Goal: Information Seeking & Learning: Learn about a topic

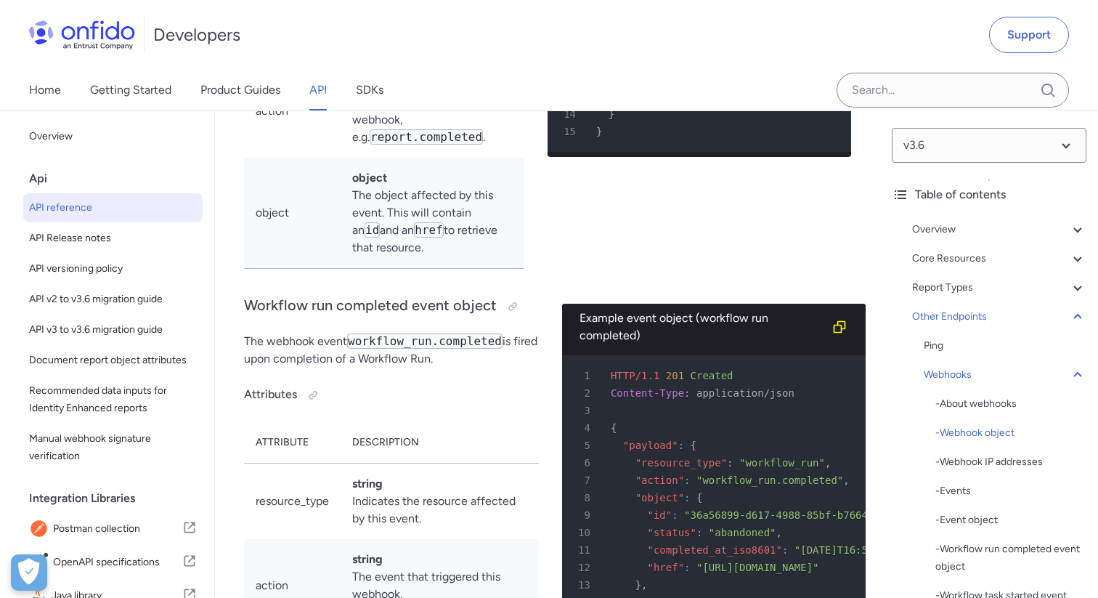
scroll to position [129797, 0]
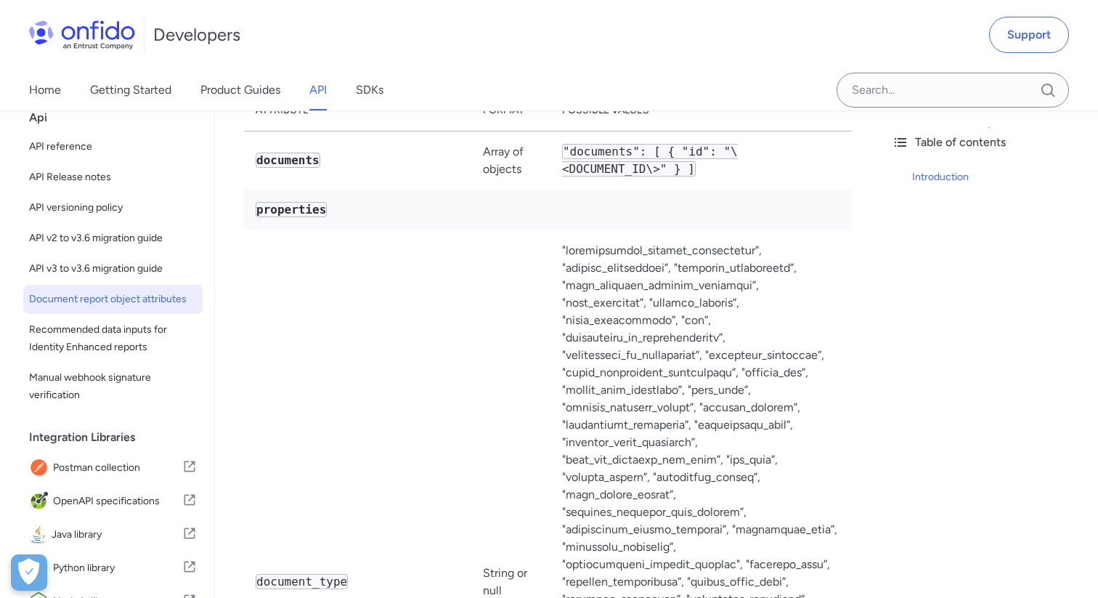
scroll to position [250, 0]
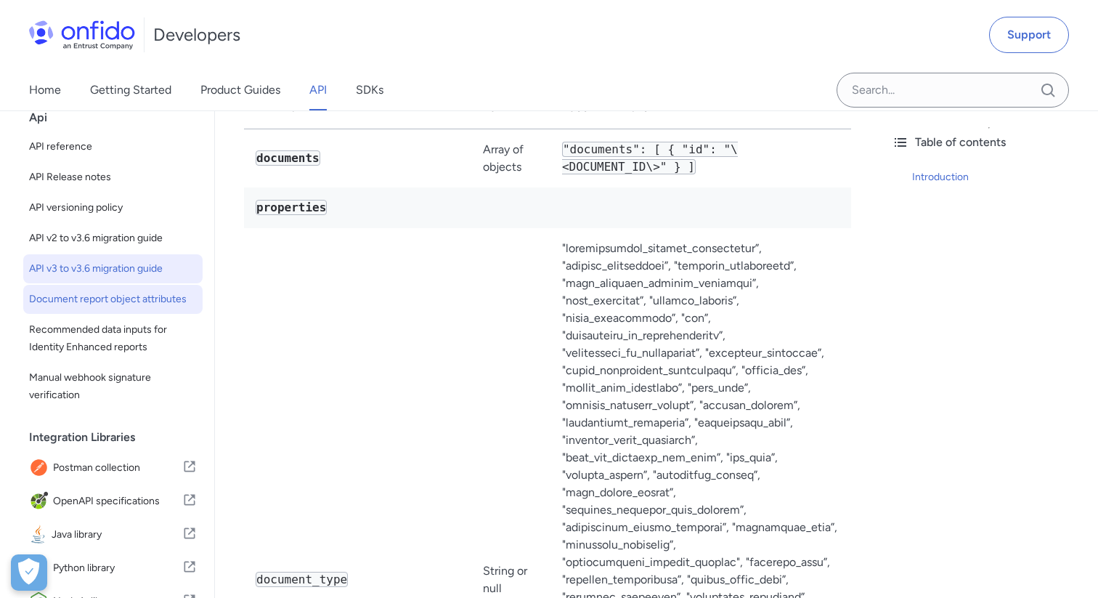
click at [121, 262] on span "API v3 to v3.6 migration guide" at bounding box center [113, 268] width 168 height 17
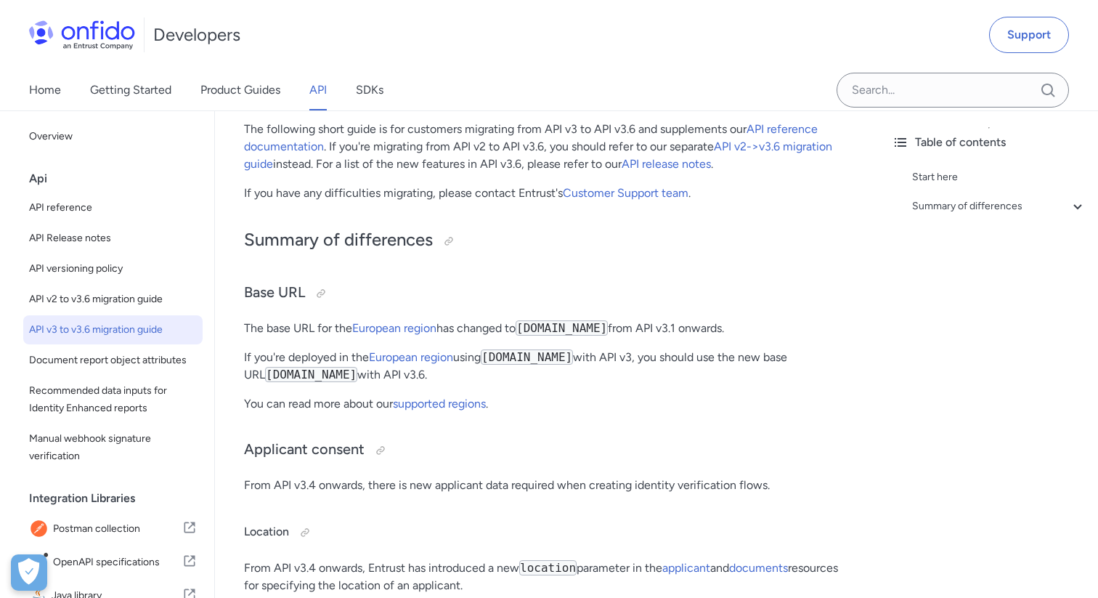
scroll to position [187, 0]
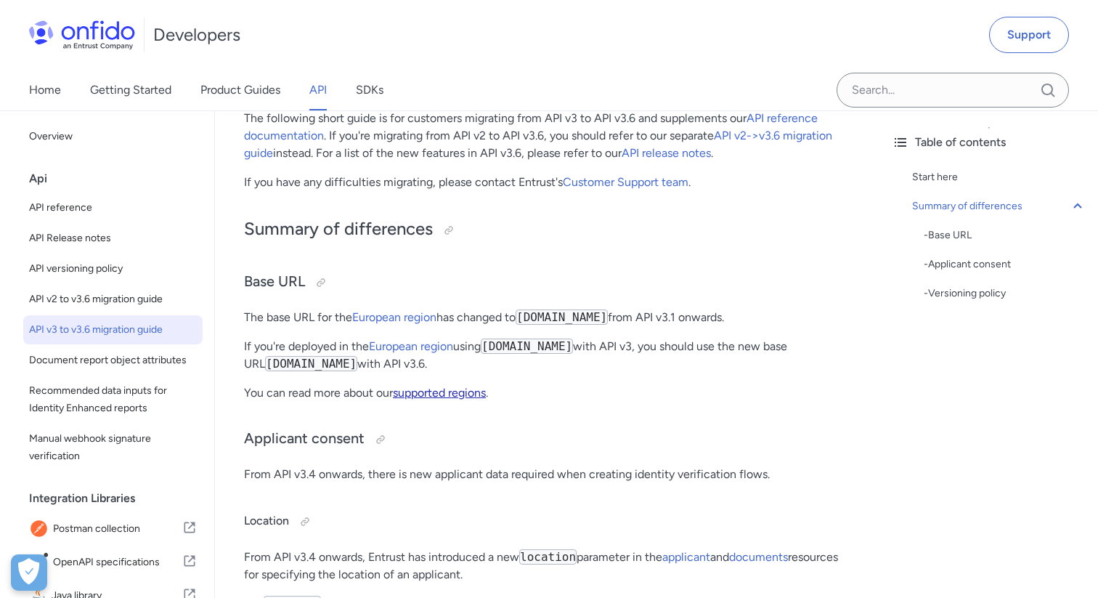
click at [421, 394] on link "supported regions" at bounding box center [439, 393] width 93 height 14
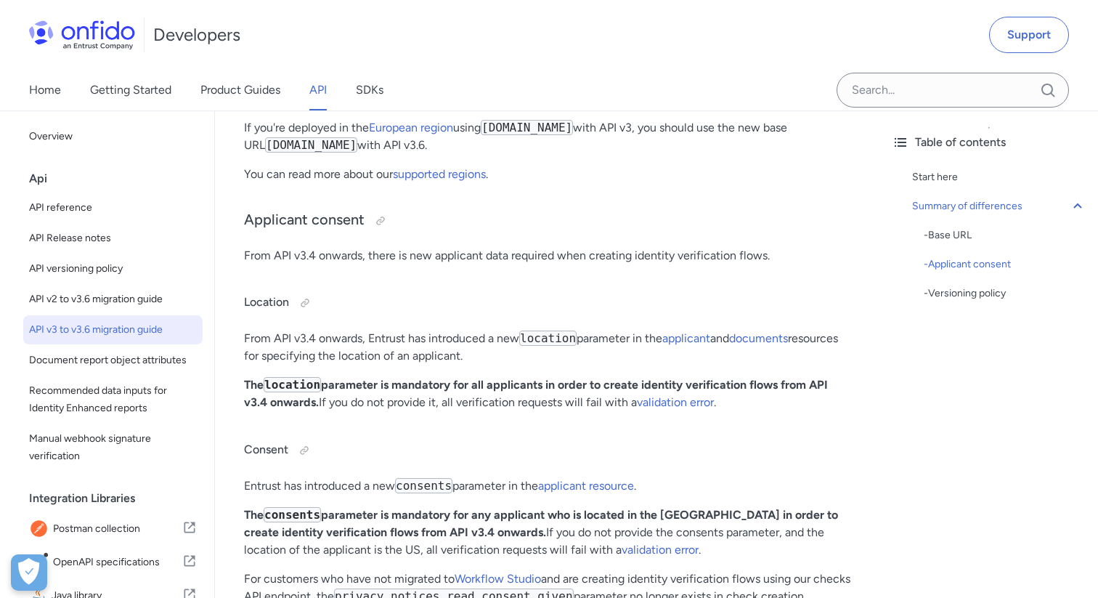
scroll to position [405, 0]
click at [68, 208] on span "API reference" at bounding box center [113, 207] width 168 height 17
select select "http"
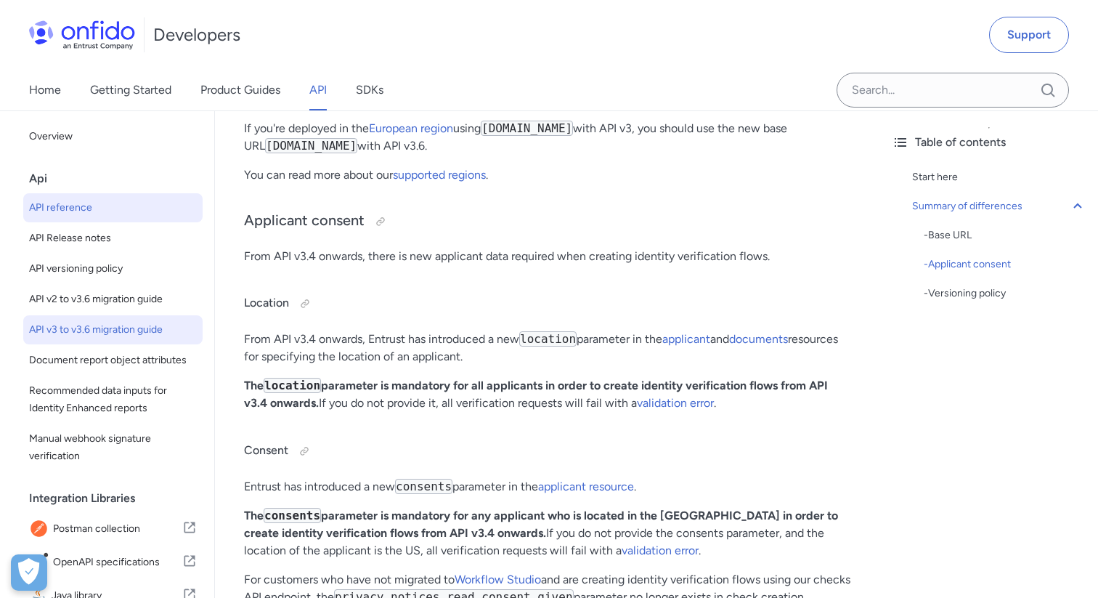
select select "http"
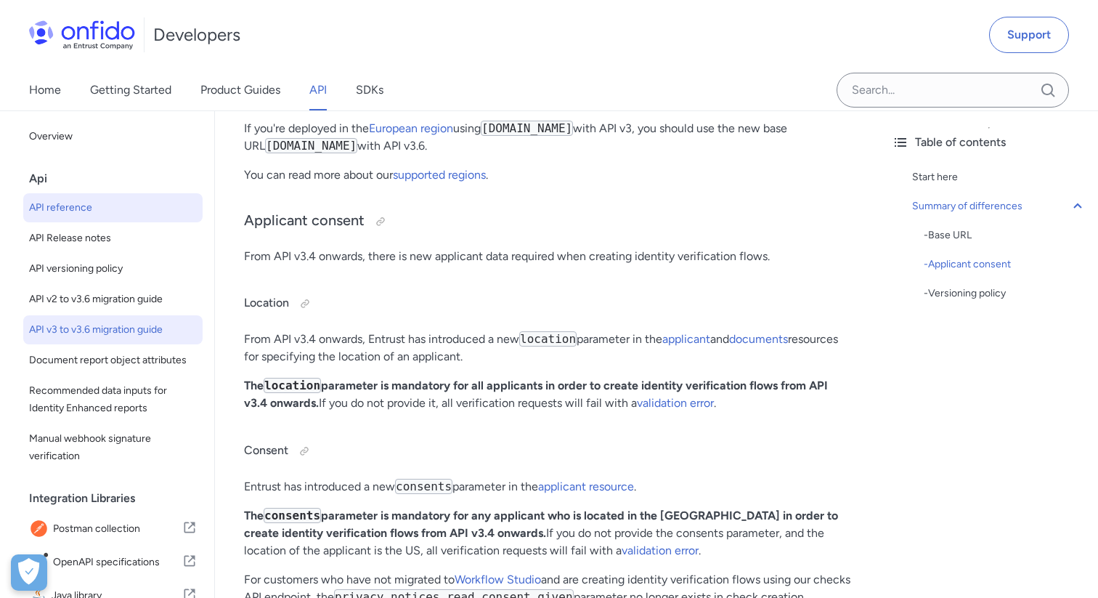
select select "http"
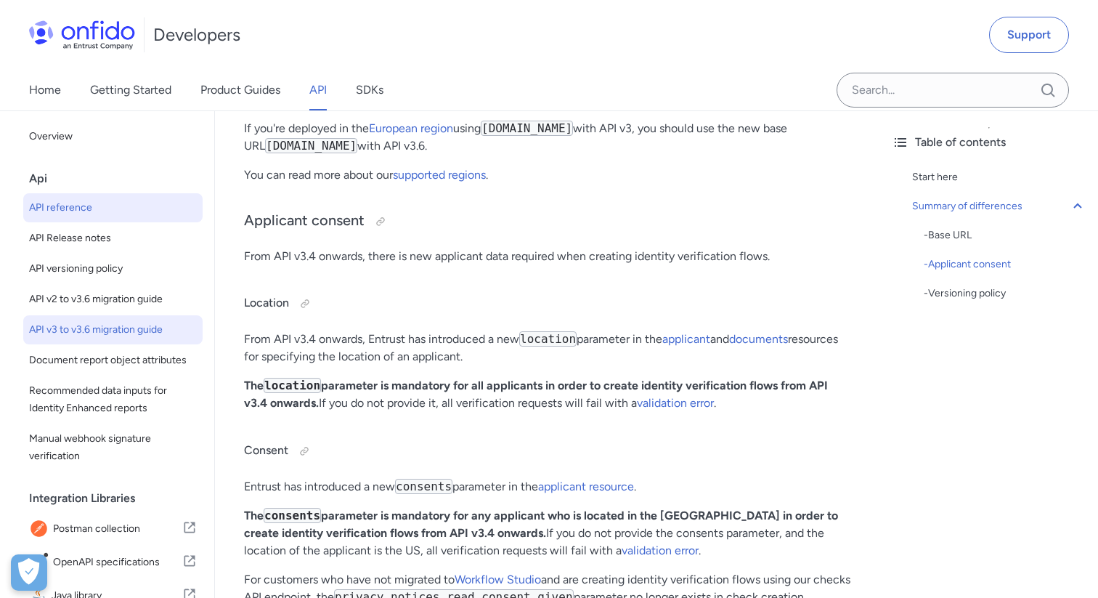
select select "http"
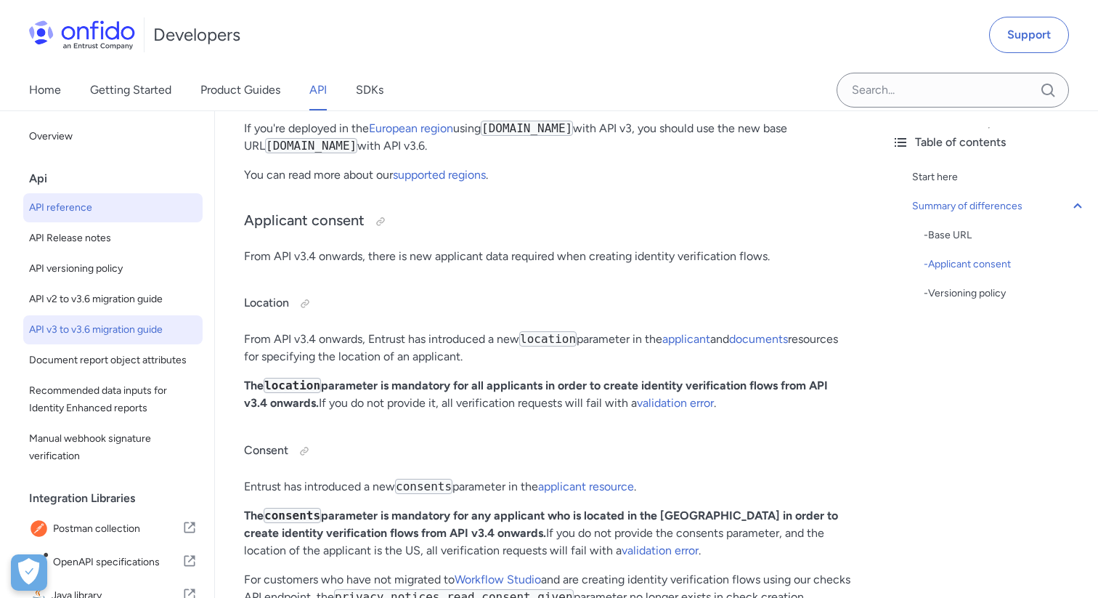
select select "http"
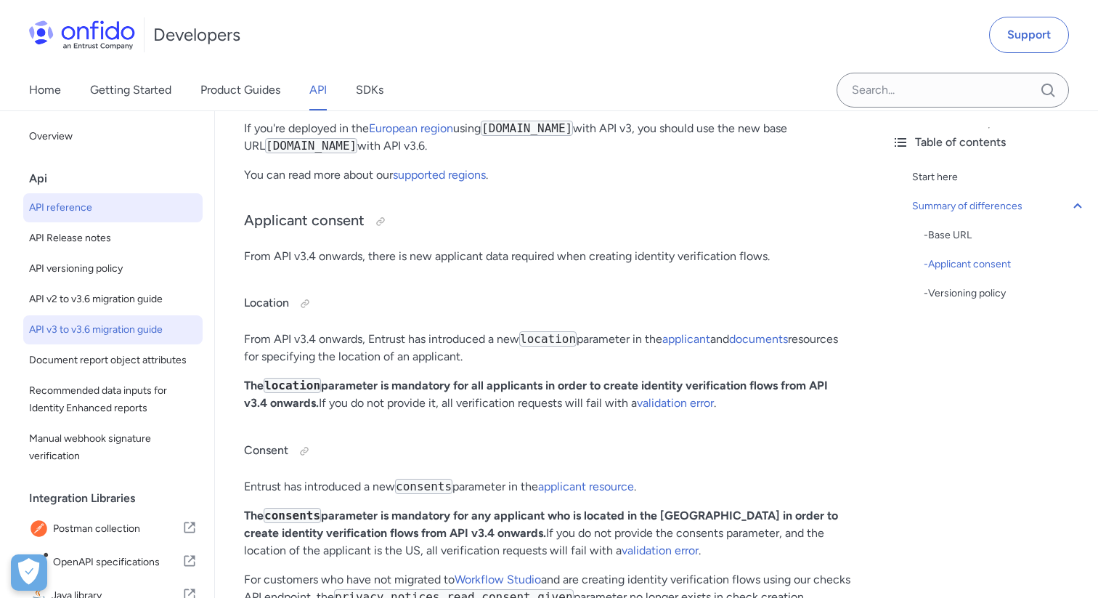
select select "http"
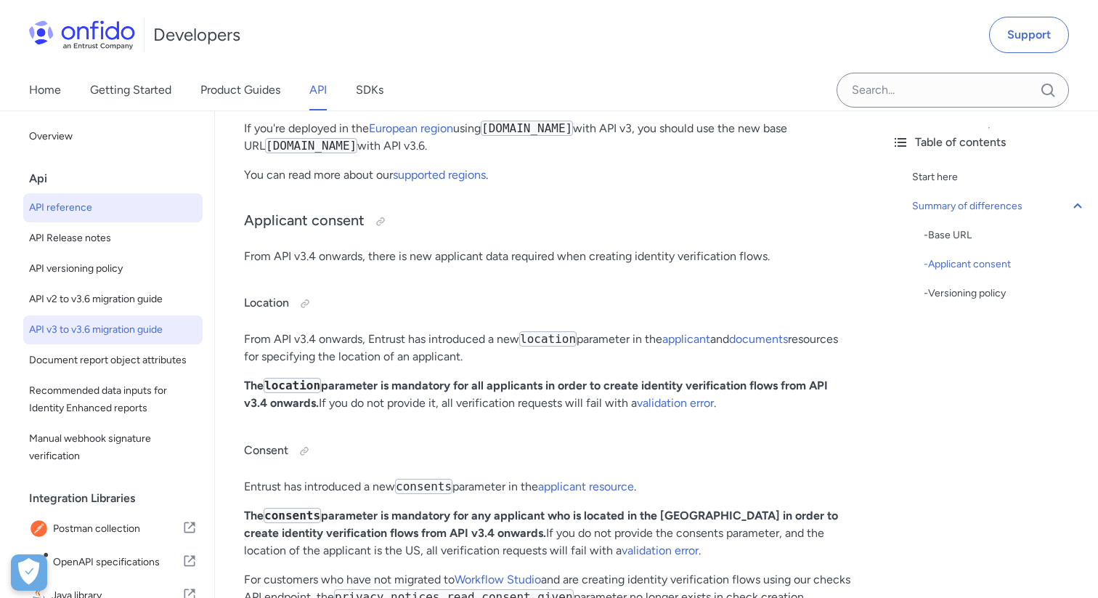
select select "http"
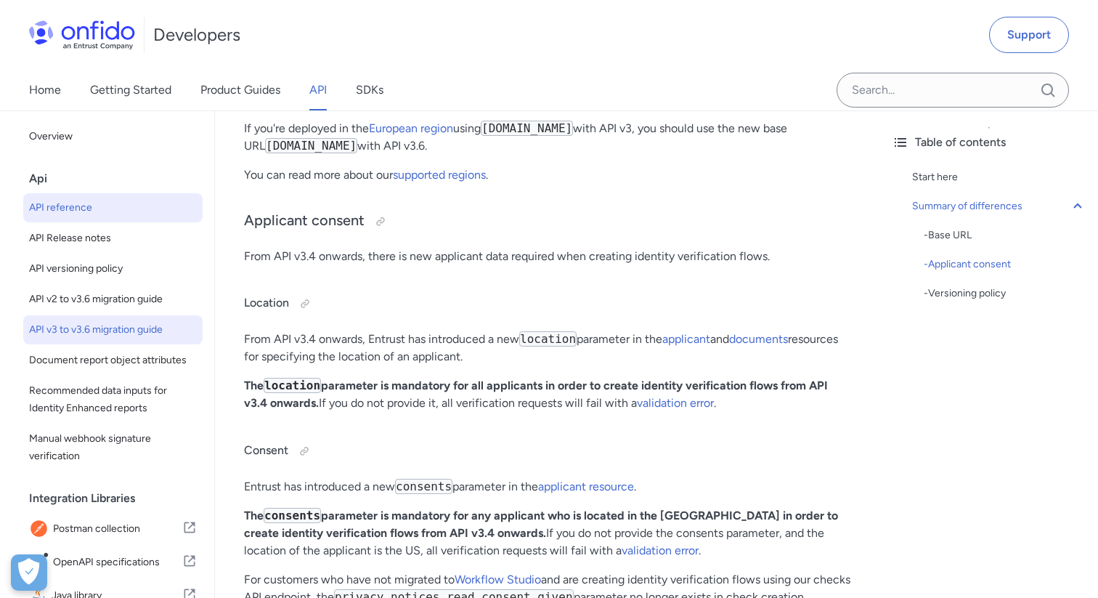
select select "http"
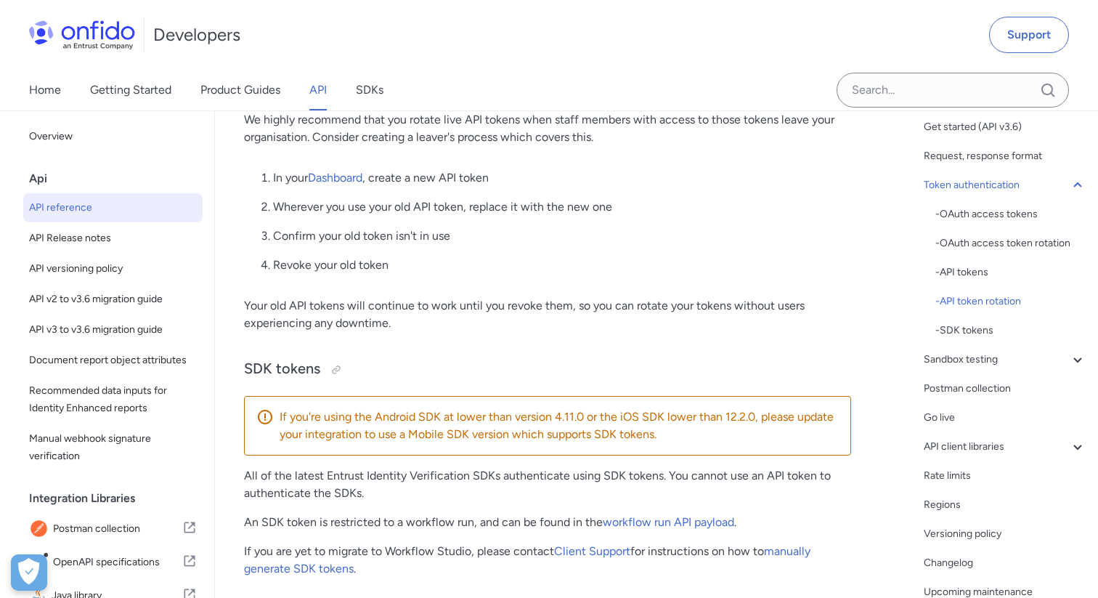
scroll to position [133, 0]
click at [954, 357] on div "Sandbox testing" at bounding box center [1005, 357] width 163 height 17
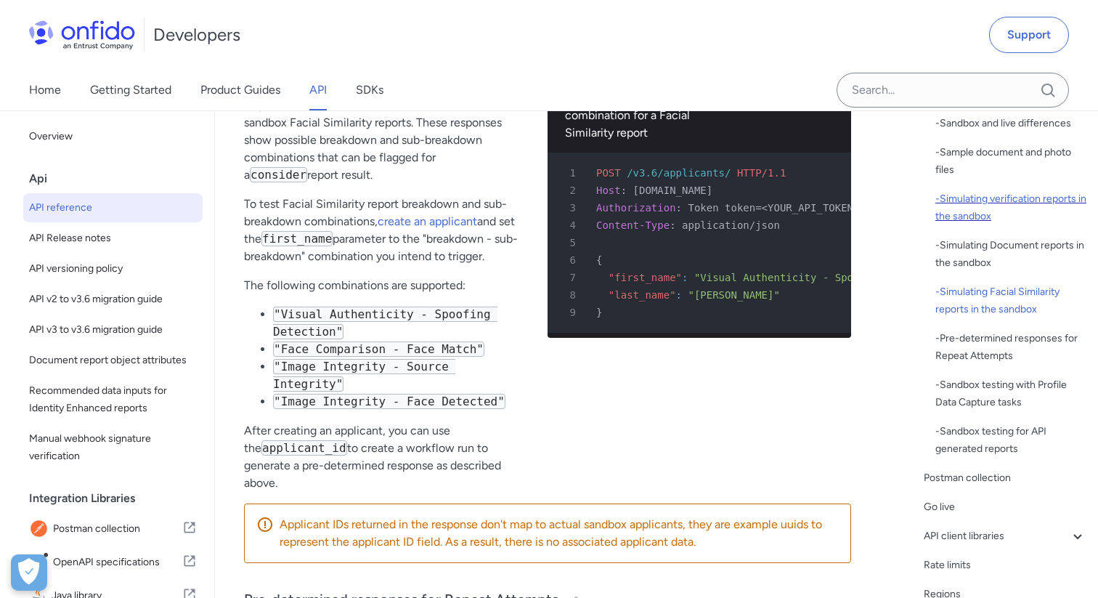
scroll to position [253, 0]
click at [1013, 430] on div "- Sandbox testing for API generated reports" at bounding box center [1011, 438] width 151 height 35
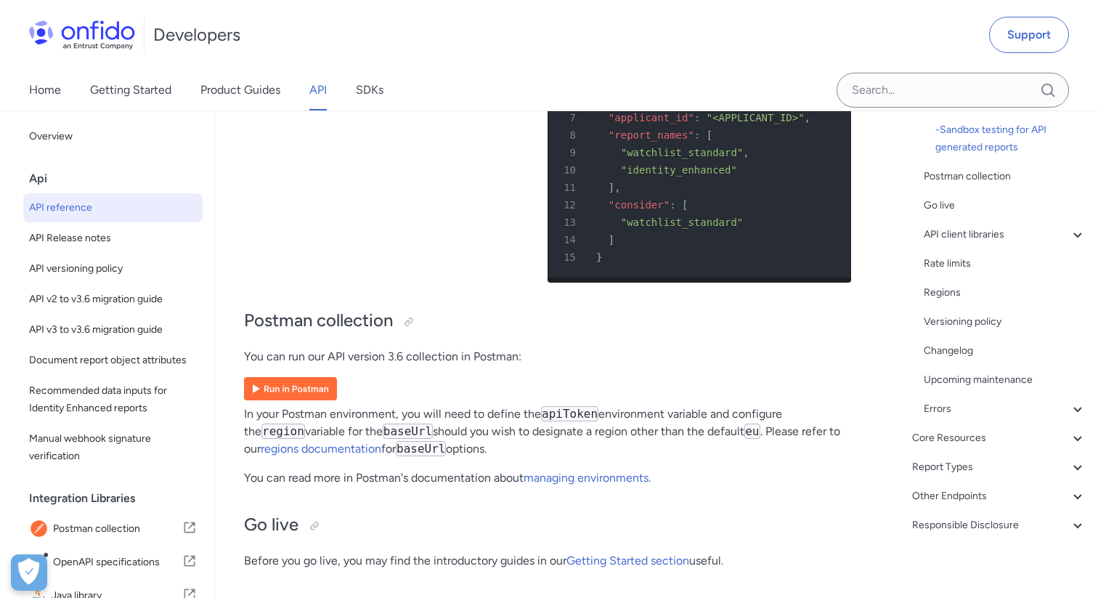
scroll to position [556, 0]
click at [1079, 463] on icon at bounding box center [1077, 463] width 17 height 17
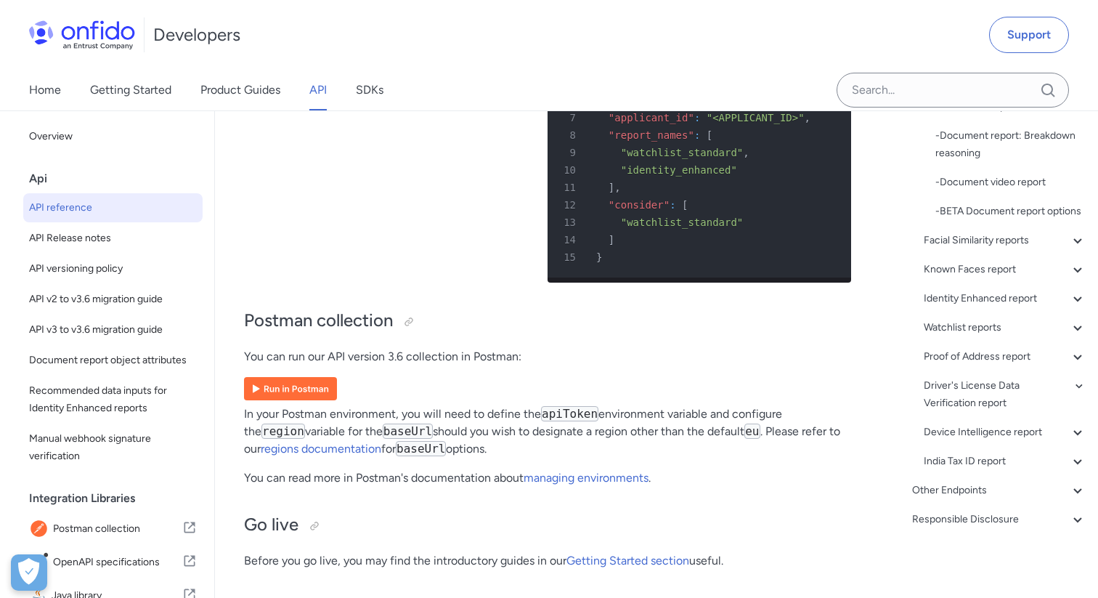
scroll to position [344, 0]
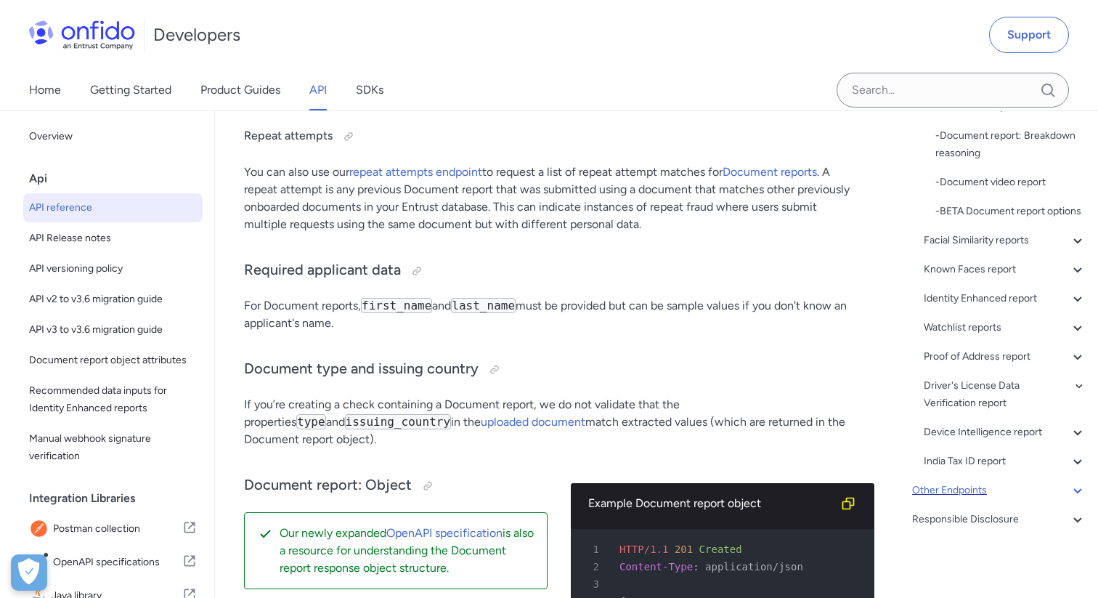
click at [1078, 490] on icon at bounding box center [1077, 490] width 17 height 17
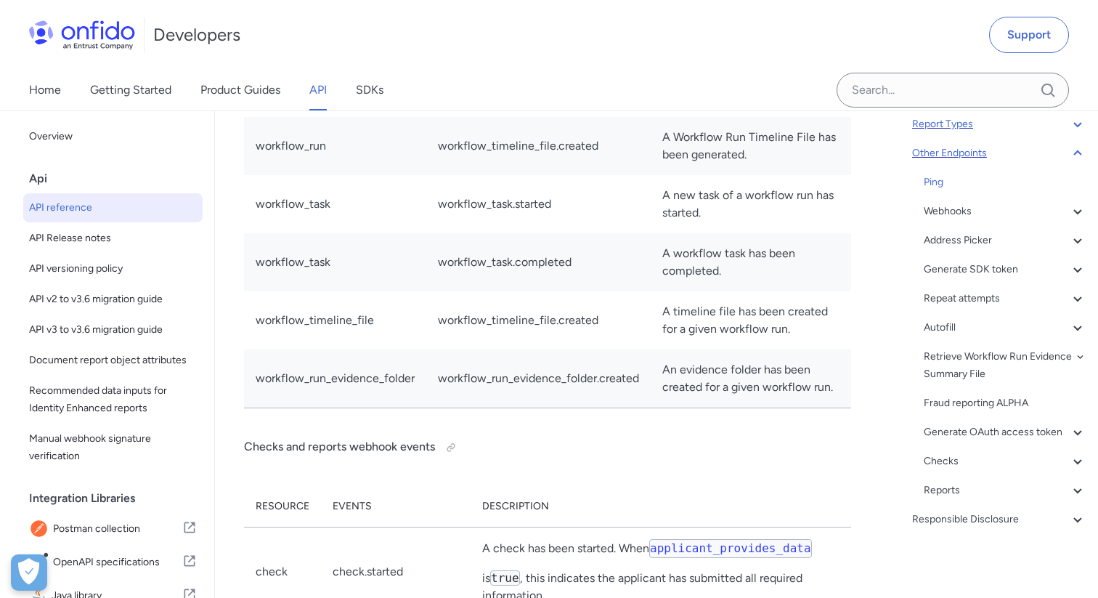
scroll to position [163, 0]
click at [959, 204] on div "Webhooks" at bounding box center [1005, 211] width 163 height 17
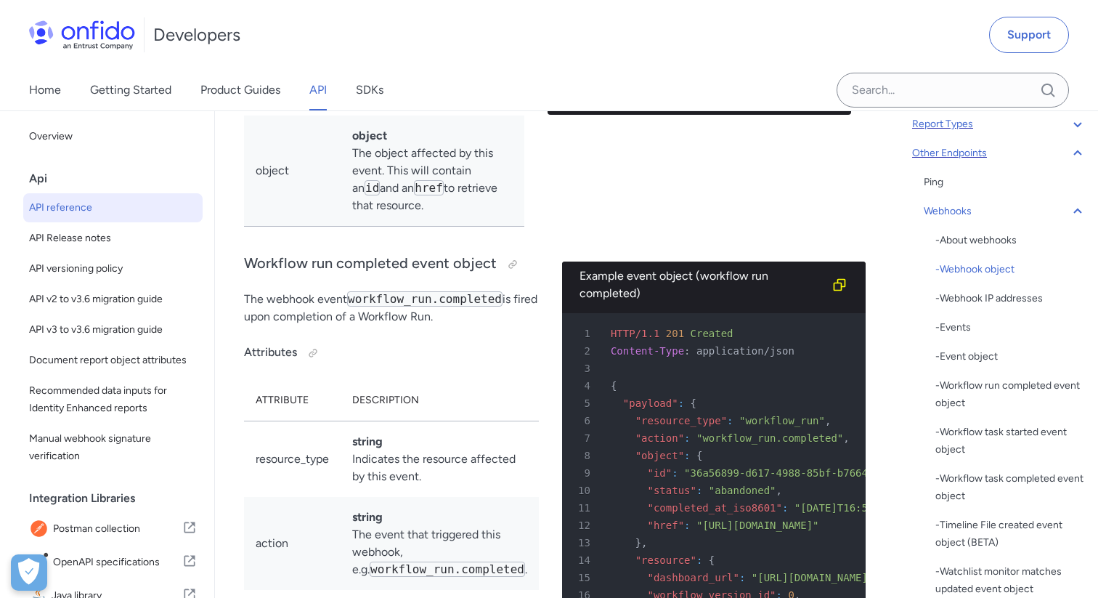
scroll to position [129873, 0]
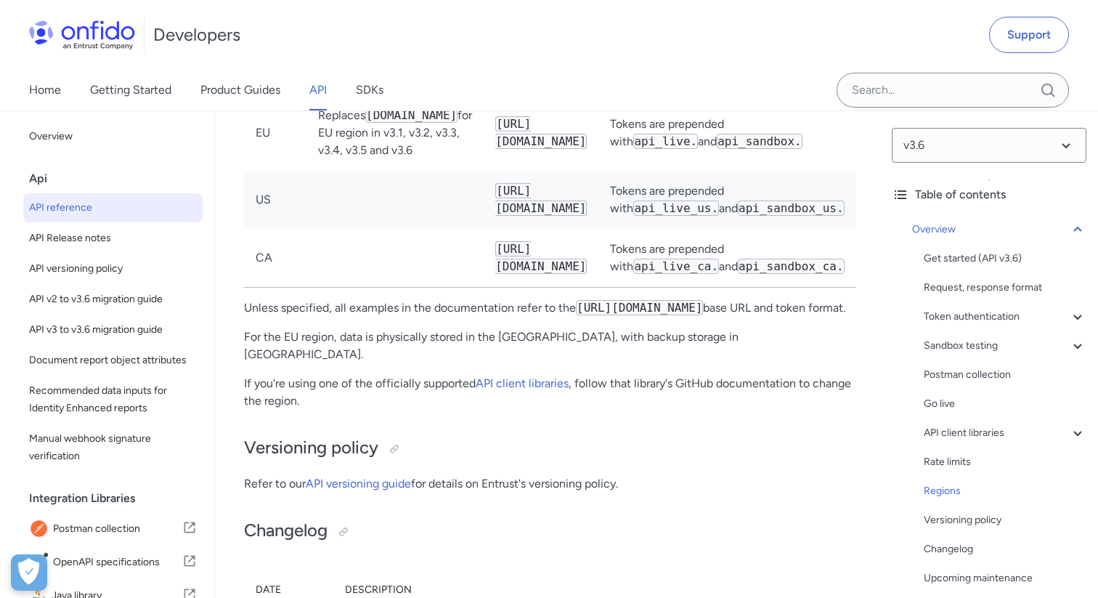
scroll to position [12673, 0]
